Goal: Check status: Check status

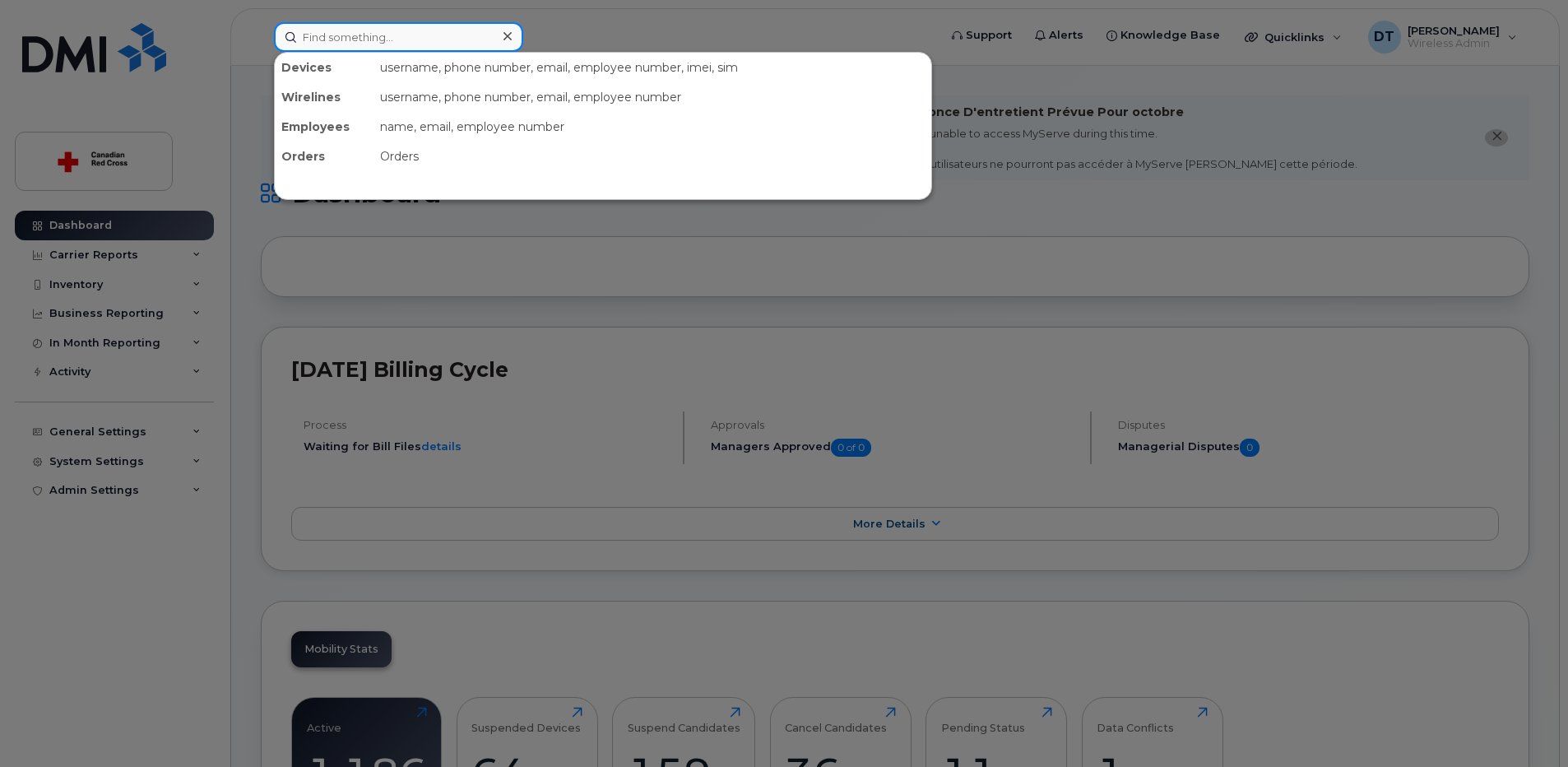
click at [395, 28] on input at bounding box center [399, 36] width 250 height 29
paste input "[PHONE_NUMBER]"
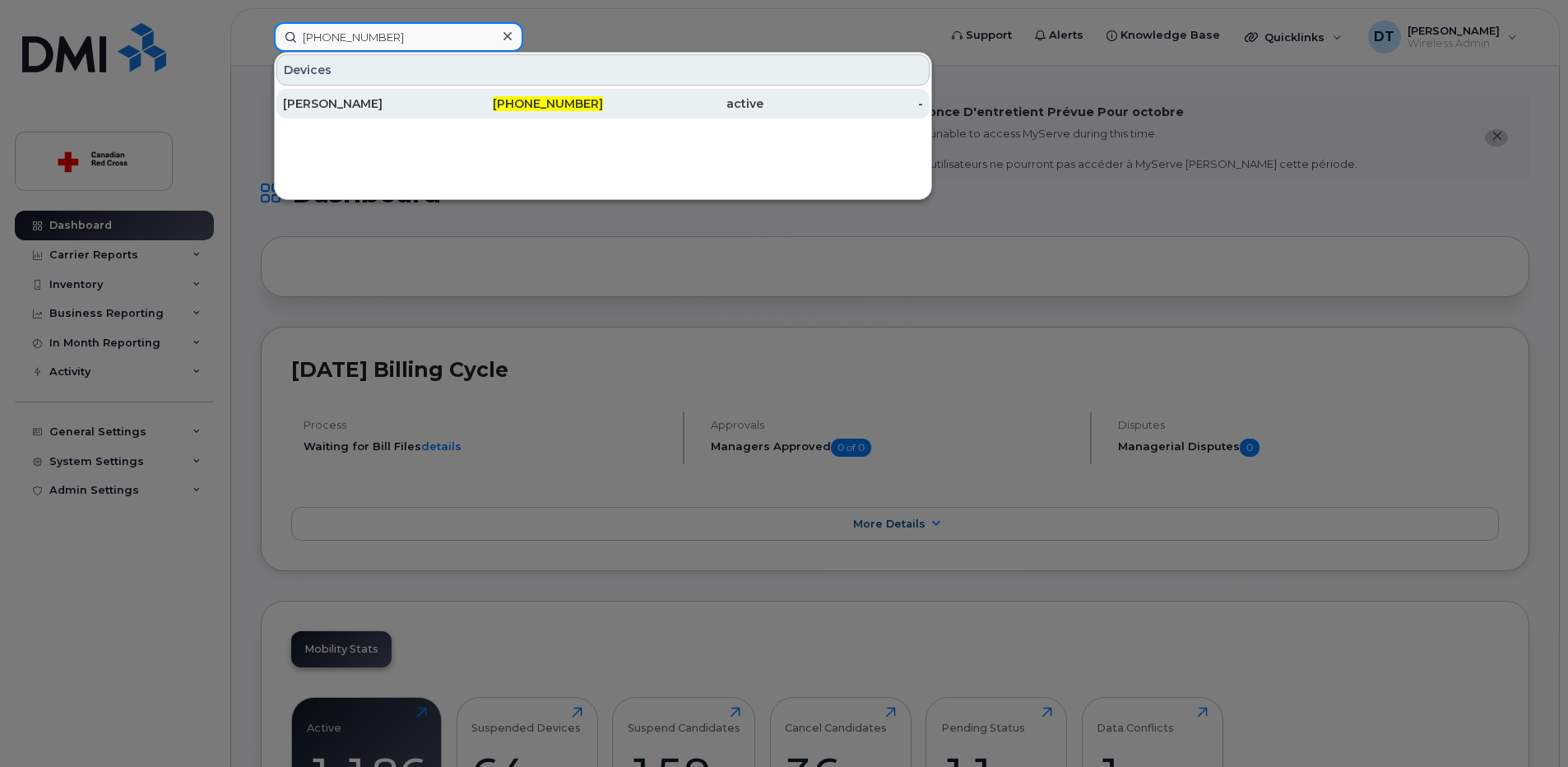
type input "[PHONE_NUMBER]"
click at [365, 104] on div "[PERSON_NAME]" at bounding box center [363, 103] width 160 height 16
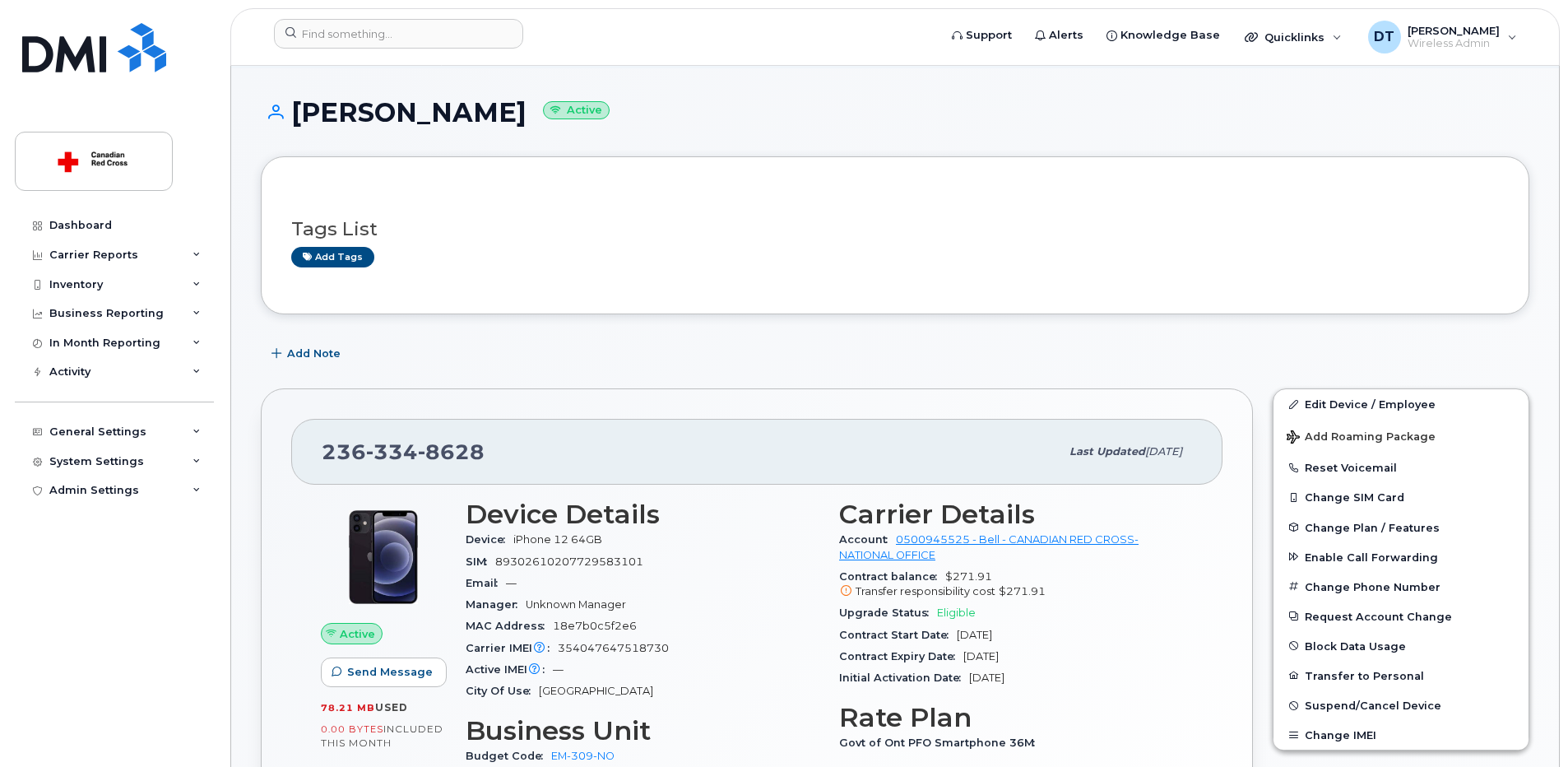
scroll to position [164, 0]
